Goal: Task Accomplishment & Management: Complete application form

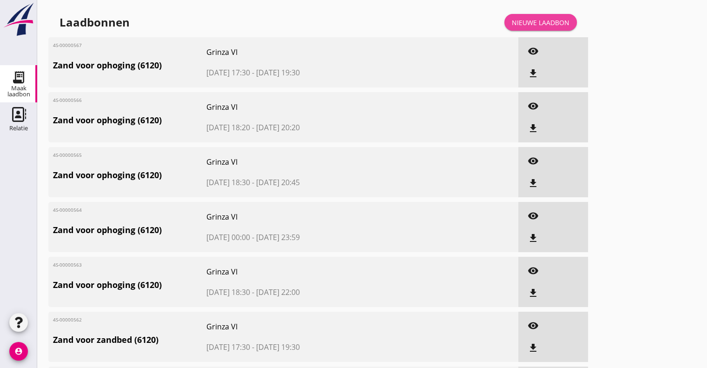
click at [533, 19] on div "Nieuwe laadbon" at bounding box center [541, 23] width 58 height 10
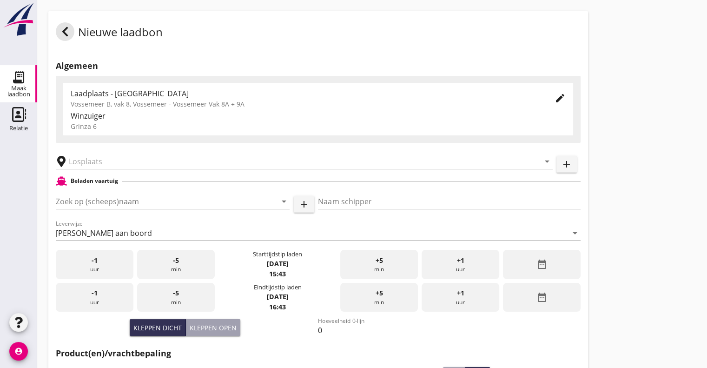
click at [213, 104] on div "Laadplaats - Wingebied Vossemeer B, vak 8, Vossemeer - Vossemeer Vak 8A + 9A" at bounding box center [305, 98] width 469 height 22
click at [160, 159] on input "text" at bounding box center [298, 161] width 458 height 15
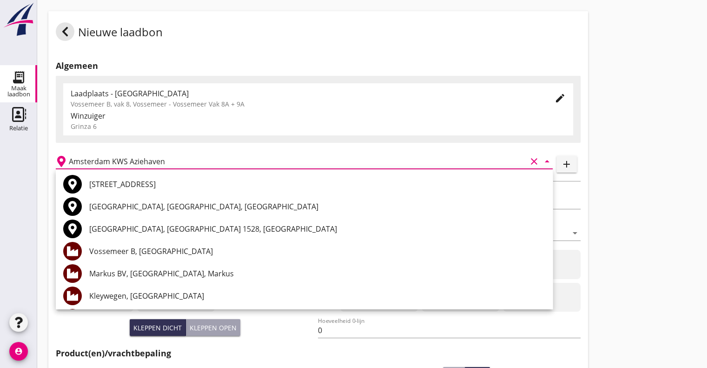
type input "Amsterdam KWS Aziehaven"
click at [371, 148] on div "Amsterdam KWS Aziehaven clear arrow_drop_down" at bounding box center [304, 158] width 497 height 20
click at [614, 189] on div "Nieuwe laadbon Algemeen Laadplaats - Wingebied Vossemeer B, vak 8, Vossemeer - …" at bounding box center [372, 299] width 670 height 598
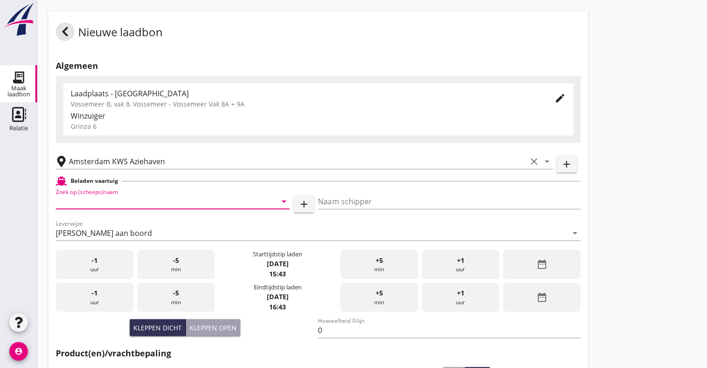
click at [148, 202] on input "Zoek op (scheeps)naam" at bounding box center [160, 201] width 208 height 15
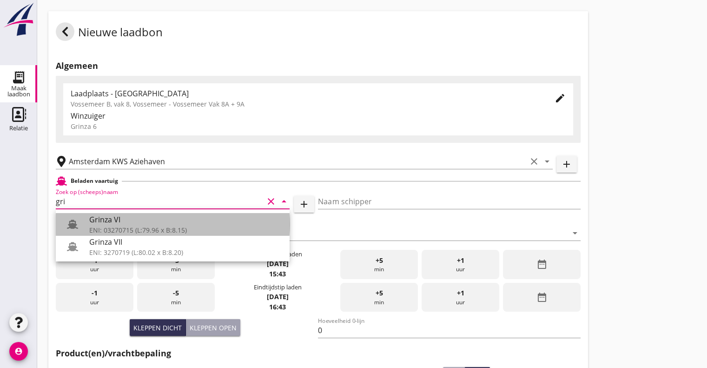
click at [102, 227] on div "ENI: 03270715 (L:79.96 x B:8.15)" at bounding box center [185, 230] width 193 height 10
type input "Grinza VI"
type input "[PERSON_NAME]"
type input "646"
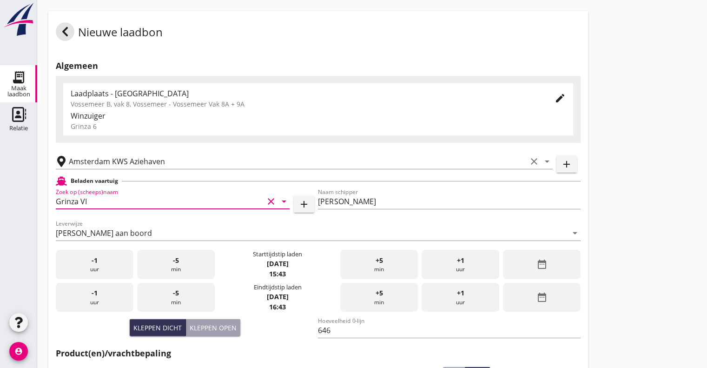
type input "Grinza VI"
click at [111, 262] on div "-1 uur" at bounding box center [95, 264] width 78 height 29
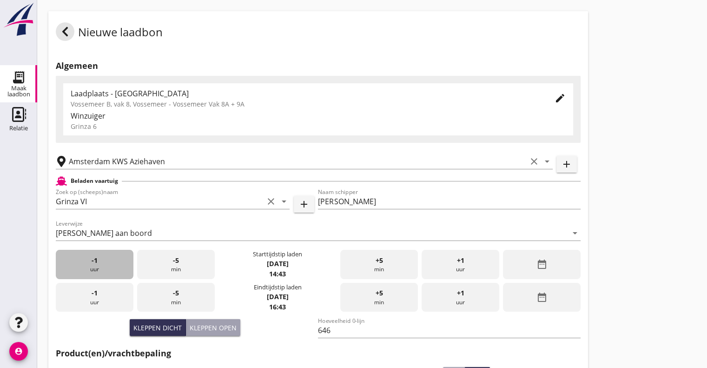
click at [111, 262] on div "-1 uur" at bounding box center [95, 264] width 78 height 29
click at [188, 253] on div "-5 min" at bounding box center [176, 264] width 78 height 29
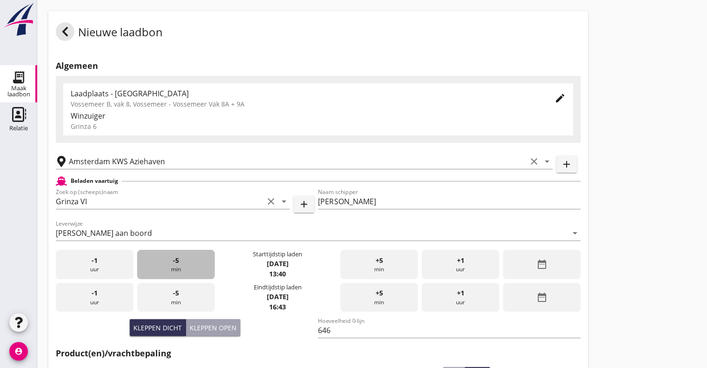
click at [188, 253] on div "-5 min" at bounding box center [176, 264] width 78 height 29
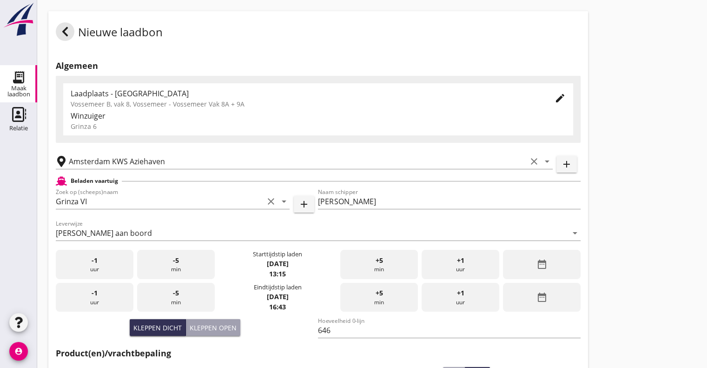
click at [188, 253] on div "-5 min" at bounding box center [176, 264] width 78 height 29
click at [392, 262] on div "+5 min" at bounding box center [379, 264] width 78 height 29
click at [105, 297] on div "-1 uur" at bounding box center [95, 297] width 78 height 29
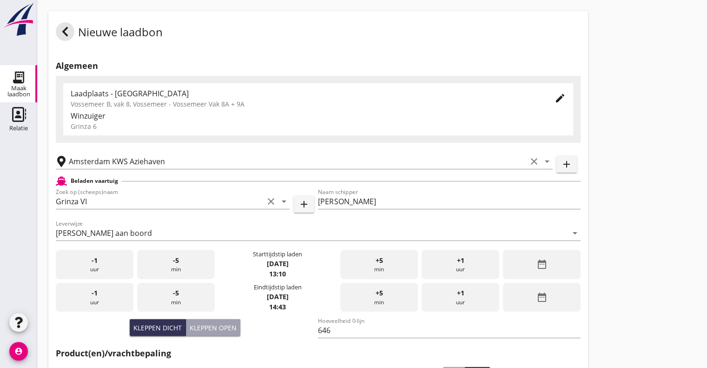
click at [92, 302] on div "-1 uur" at bounding box center [95, 297] width 78 height 29
click at [380, 290] on span "+5" at bounding box center [379, 293] width 7 height 10
click at [460, 294] on span "+1" at bounding box center [460, 293] width 7 height 10
click at [395, 294] on div "+5 min" at bounding box center [379, 297] width 78 height 29
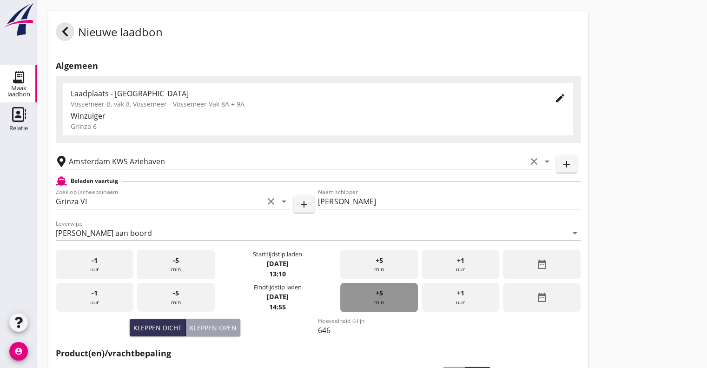
click at [395, 294] on div "+5 min" at bounding box center [379, 297] width 78 height 29
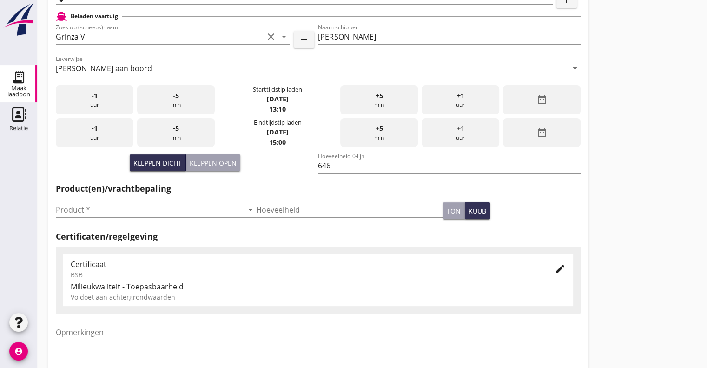
scroll to position [166, 0]
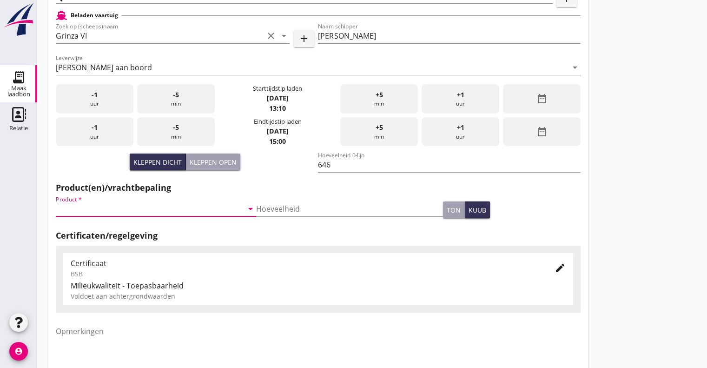
click at [158, 208] on input "Product *" at bounding box center [149, 208] width 187 height 15
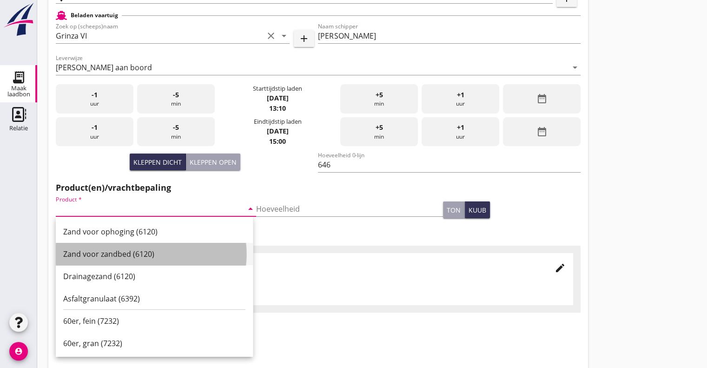
click at [105, 253] on div "Zand voor zandbed (6120)" at bounding box center [154, 253] width 182 height 11
type input "Zand voor zandbed (6120)"
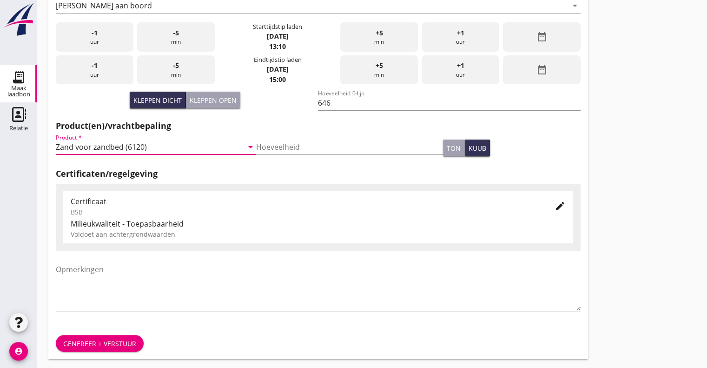
scroll to position [230, 0]
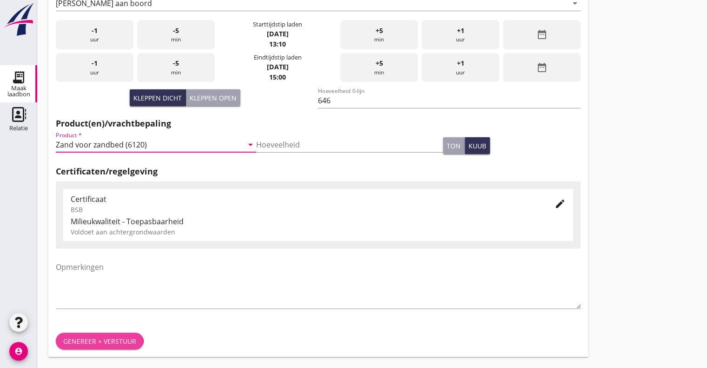
click at [102, 342] on div "Genereer + verstuur" at bounding box center [99, 341] width 73 height 10
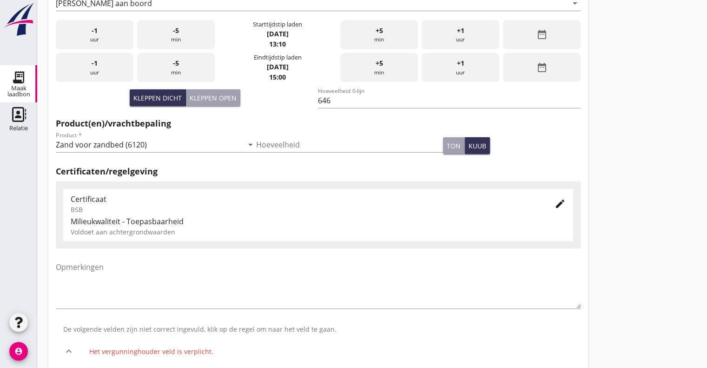
click at [280, 204] on div "Certificaat" at bounding box center [305, 198] width 469 height 11
click at [563, 203] on icon "edit" at bounding box center [560, 203] width 11 height 11
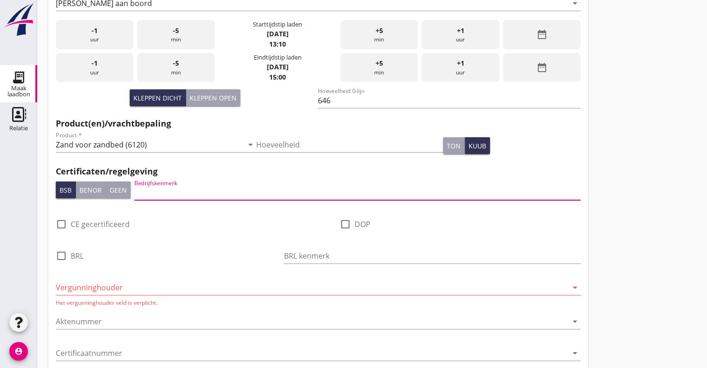
click at [218, 197] on input "Bedrijfskenmerk" at bounding box center [357, 192] width 447 height 15
type input "DEME"
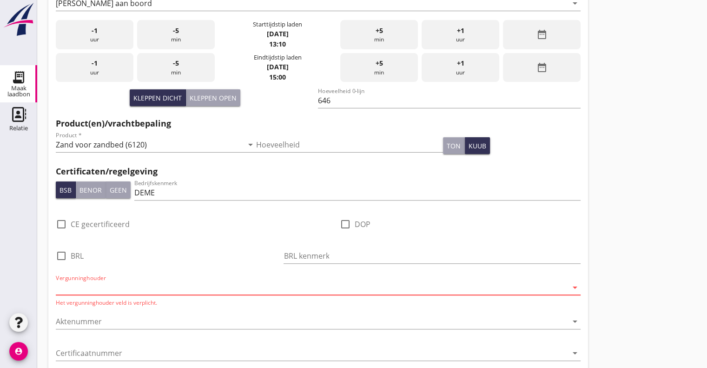
click at [168, 287] on input "Vergunninghouder" at bounding box center [312, 287] width 512 height 15
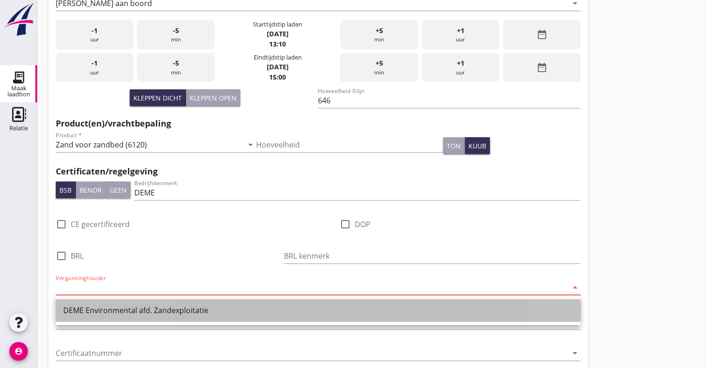
click at [166, 307] on div "DEME Environmental afd. Zandexploitatie" at bounding box center [318, 310] width 510 height 11
type input "DEME Environmental afd. Zandexploitatie"
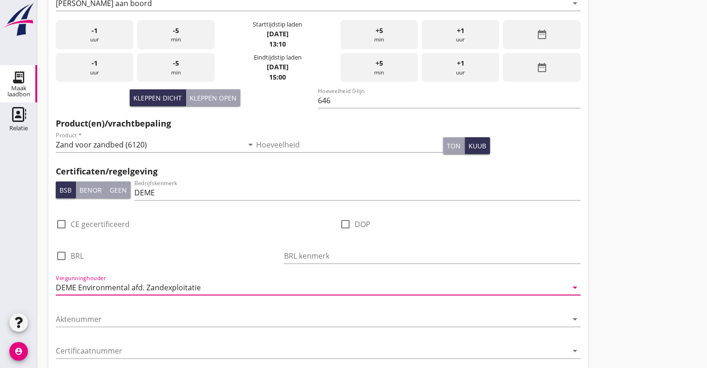
scroll to position [487, 0]
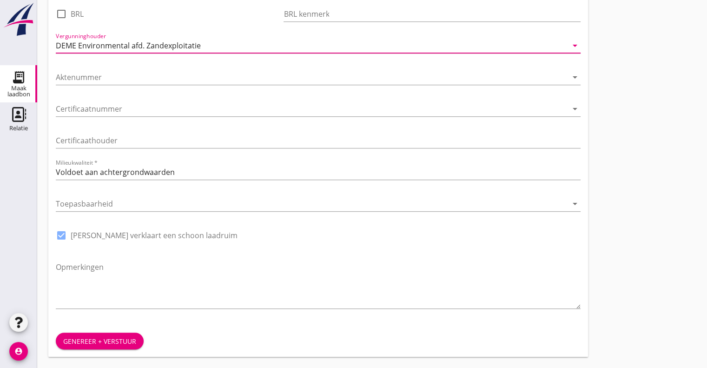
click at [102, 338] on div "Genereer + verstuur" at bounding box center [99, 341] width 73 height 10
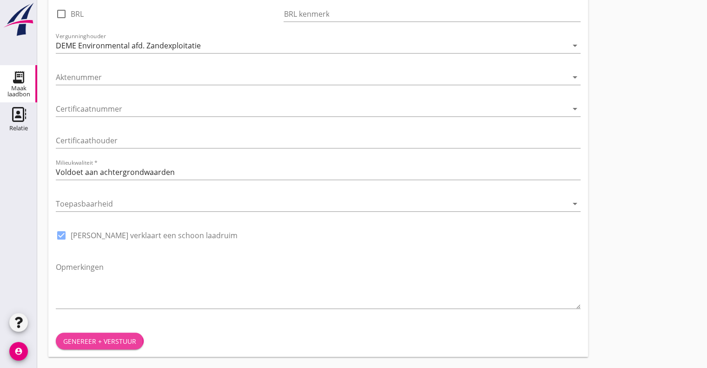
click at [105, 344] on div "Genereer + verstuur" at bounding box center [99, 341] width 73 height 10
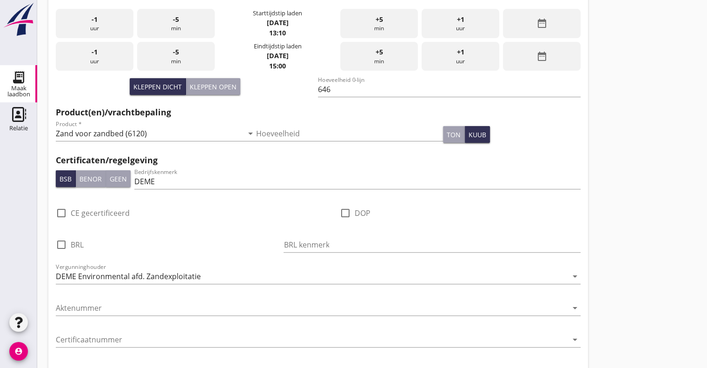
scroll to position [0, 0]
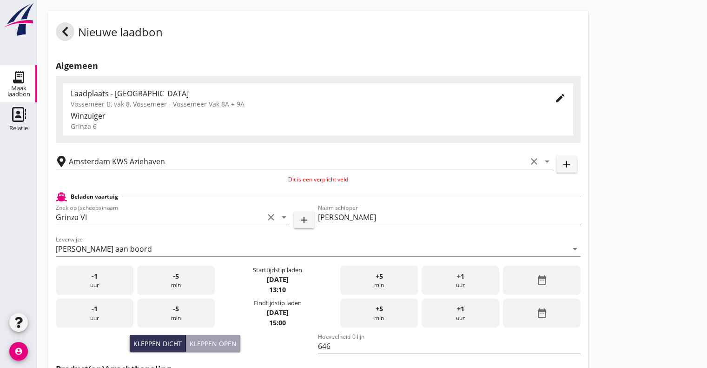
click at [301, 178] on p "Dit is een verplicht veld" at bounding box center [318, 179] width 525 height 8
click at [307, 180] on p "Dit is een verplicht veld" at bounding box center [318, 179] width 525 height 8
click at [273, 161] on input "Amsterdam KWS Aziehaven" at bounding box center [298, 161] width 458 height 15
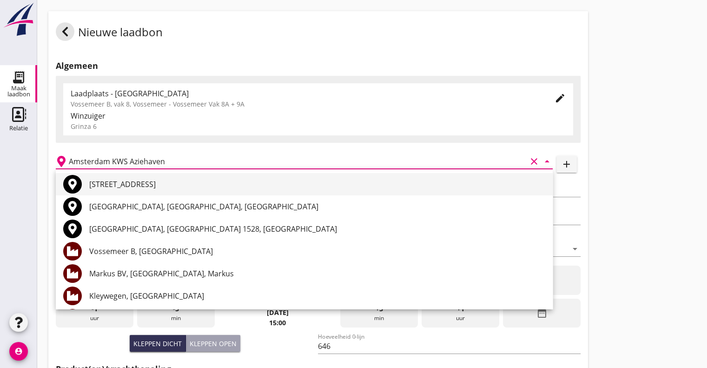
click at [133, 187] on div "[STREET_ADDRESS]" at bounding box center [317, 184] width 456 height 11
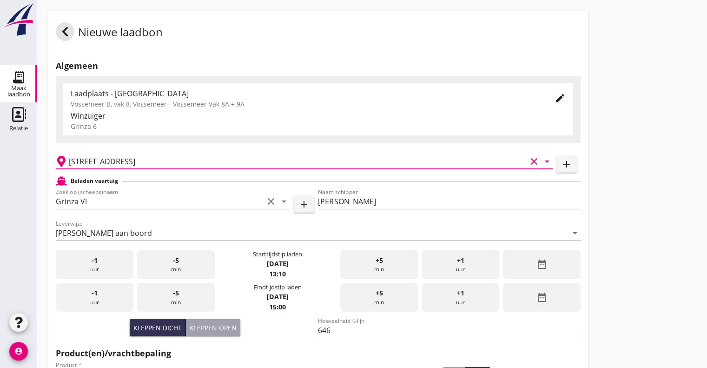
click at [246, 162] on input "[STREET_ADDRESS]" at bounding box center [298, 161] width 458 height 15
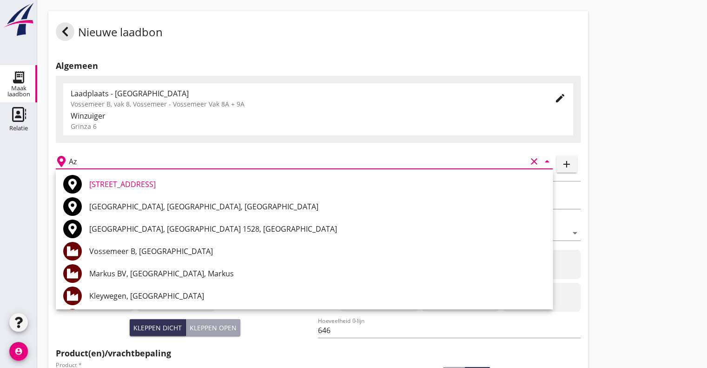
type input "A"
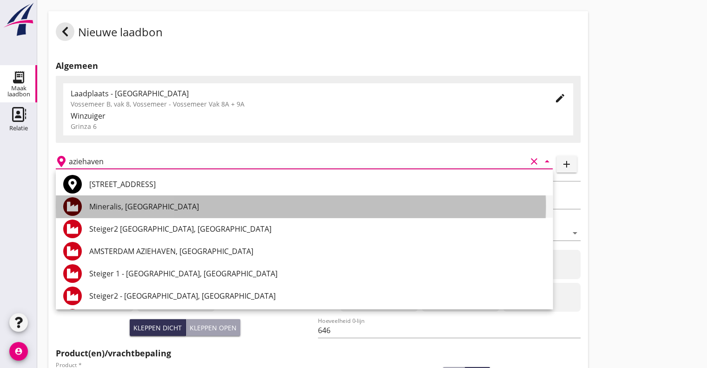
click at [124, 206] on div "Mineralis, [GEOGRAPHIC_DATA]" at bounding box center [317, 206] width 456 height 11
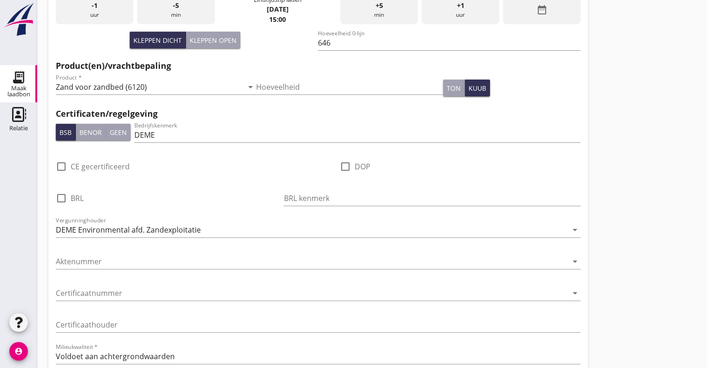
scroll to position [472, 0]
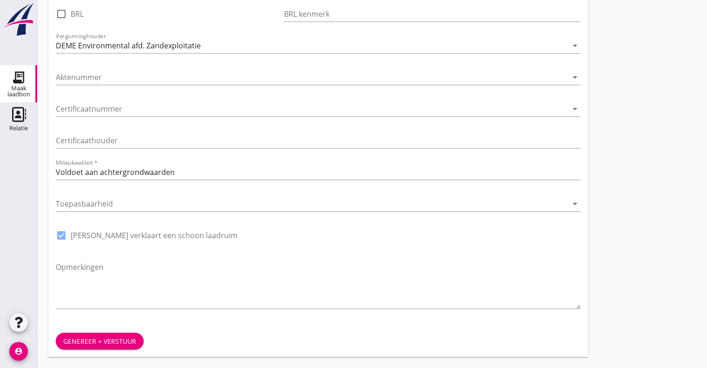
type input "Mineralis, [GEOGRAPHIC_DATA]"
click at [106, 338] on div "Genereer + verstuur" at bounding box center [99, 341] width 73 height 10
